Goal: Information Seeking & Learning: Learn about a topic

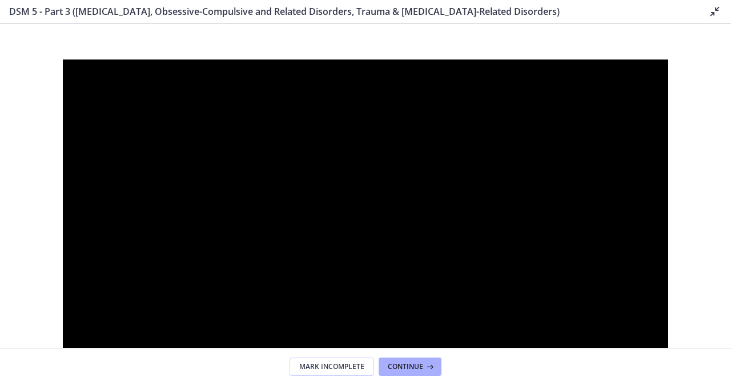
click at [716, 11] on icon at bounding box center [715, 12] width 14 height 14
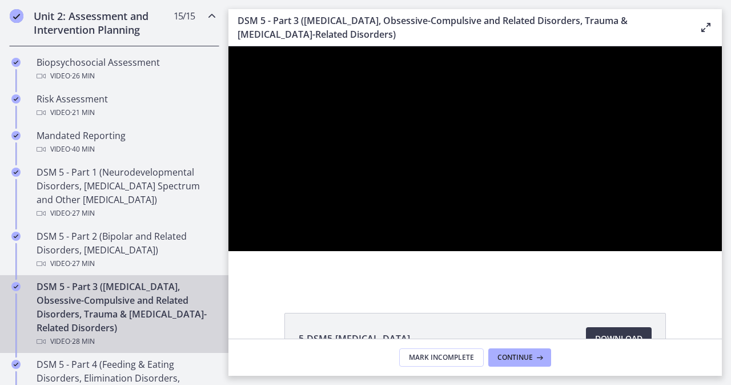
scroll to position [457, 0]
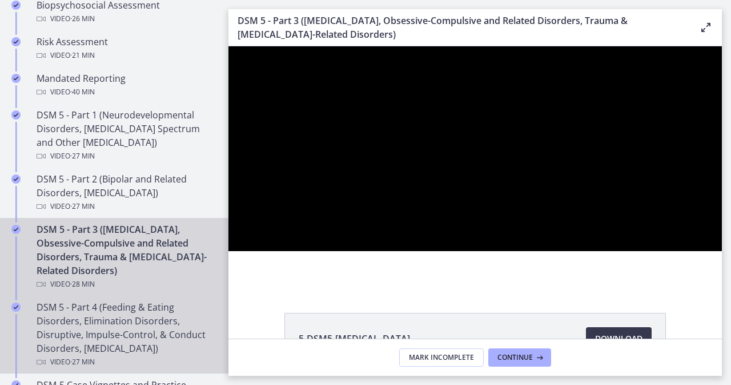
click at [107, 303] on div "DSM 5 - Part 4 (Feeding & Eating Disorders, Elimination Disorders, Disruptive, …" at bounding box center [126, 334] width 178 height 69
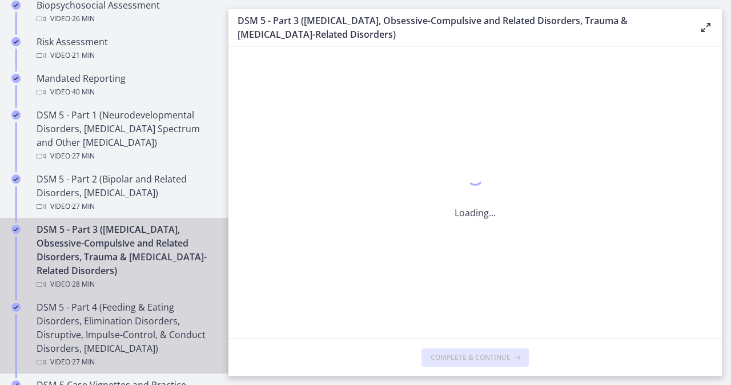
scroll to position [0, 0]
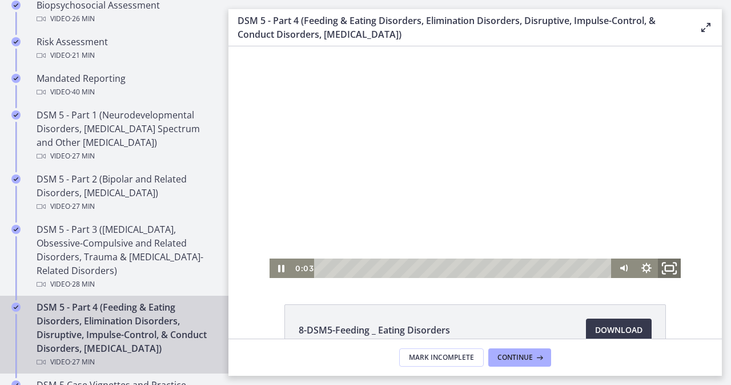
click at [659, 263] on icon "Fullscreen" at bounding box center [669, 268] width 27 height 23
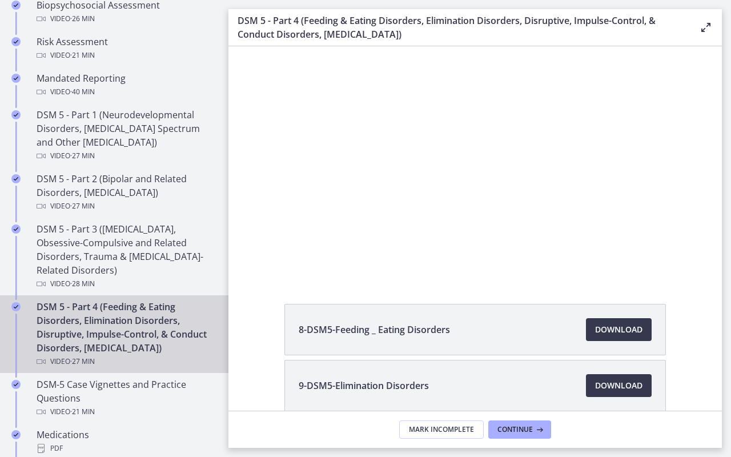
click at [722, 278] on div "Click for sound @keyframes VOLUME_SMALL_WAVE_FLASH { 0% { opacity: 0; } 33% { o…" at bounding box center [476, 161] width 494 height 231
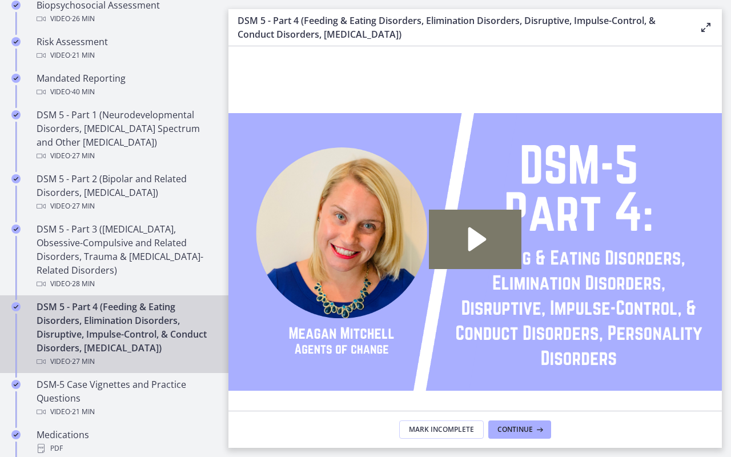
click at [722, 456] on icon "Fullscreen" at bounding box center [707, 444] width 30 height 25
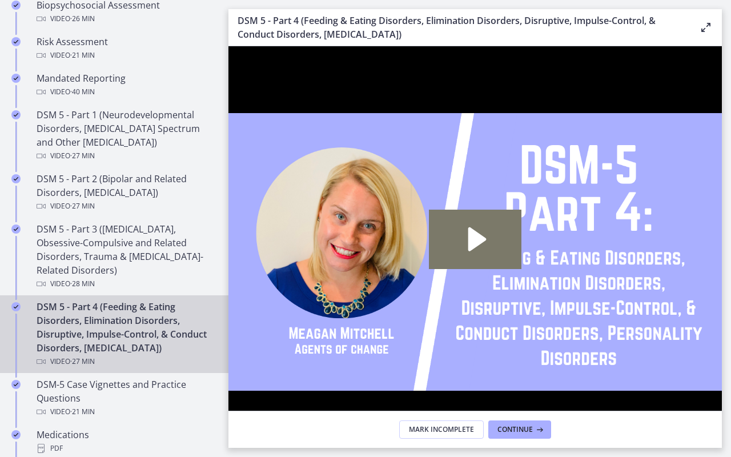
click at [722, 456] on icon "Unfullscreen" at bounding box center [707, 444] width 30 height 25
